Goal: Task Accomplishment & Management: Complete application form

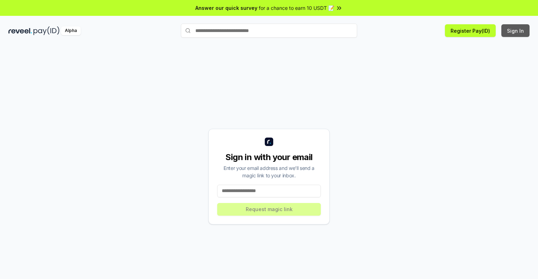
click at [516, 31] on button "Sign In" at bounding box center [515, 30] width 28 height 13
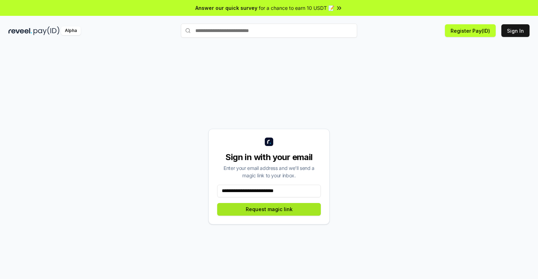
type input "**********"
click at [269, 209] on button "Request magic link" at bounding box center [269, 209] width 104 height 13
